Goal: Transaction & Acquisition: Book appointment/travel/reservation

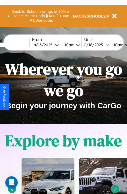
click at [41, 16] on button "Back to School savings of 20% in select cities! Ends [DATE] 10am PT. Use code:" at bounding box center [41, 16] width 63 height 16
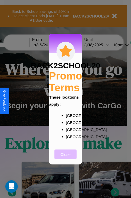
click at [65, 158] on button "Close" at bounding box center [65, 154] width 22 height 10
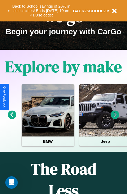
scroll to position [81, 0]
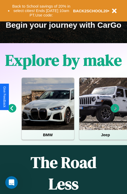
click at [12, 112] on icon at bounding box center [12, 108] width 9 height 9
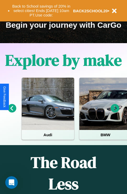
click at [115, 112] on icon at bounding box center [115, 108] width 9 height 9
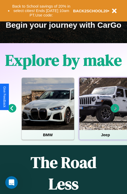
click at [105, 112] on div at bounding box center [105, 104] width 52 height 52
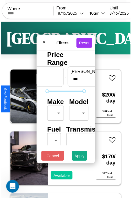
scroll to position [15, 0]
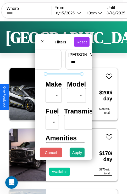
click at [53, 94] on body "CarGo Where From 8 / 15 / 2025 10am Until 8 / 16 / 2025 10am Become a Host Logi…" at bounding box center [63, 108] width 127 height 216
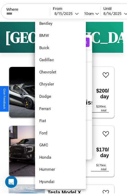
scroll to position [73, 0]
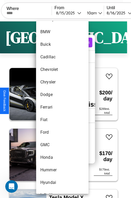
click at [52, 107] on li "Ferrari" at bounding box center [62, 107] width 52 height 13
type input "*******"
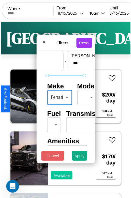
scroll to position [42, 0]
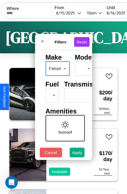
click at [51, 94] on body "CarGo Where From 8 / 15 / 2025 10am Until 8 / 16 / 2025 10am Become a Host Logi…" at bounding box center [63, 108] width 127 height 216
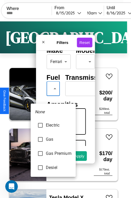
type input "**********"
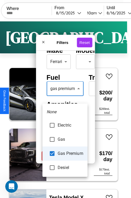
click at [65, 96] on div at bounding box center [65, 99] width 131 height 198
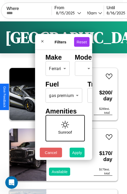
click at [77, 154] on button "Apply" at bounding box center [77, 153] width 15 height 10
